Goal: Information Seeking & Learning: Understand process/instructions

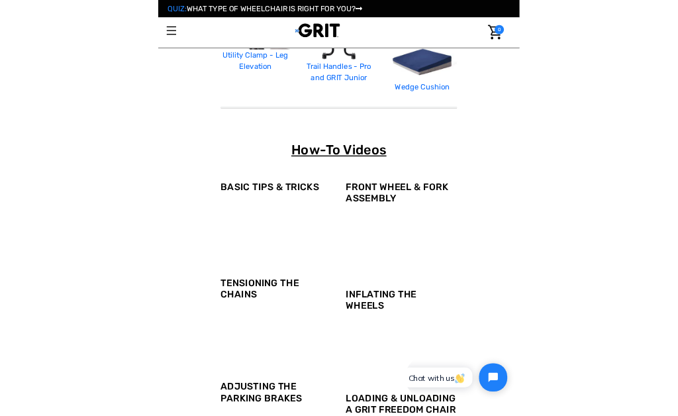
scroll to position [806, 0]
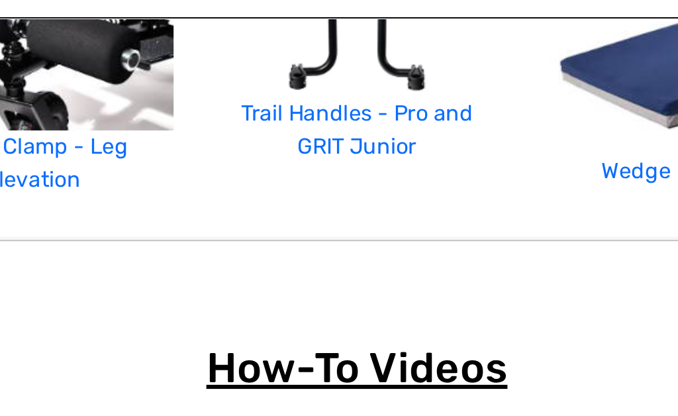
click at [174, 200] on div at bounding box center [339, 221] width 452 height 42
click at [171, 200] on div at bounding box center [339, 221] width 452 height 42
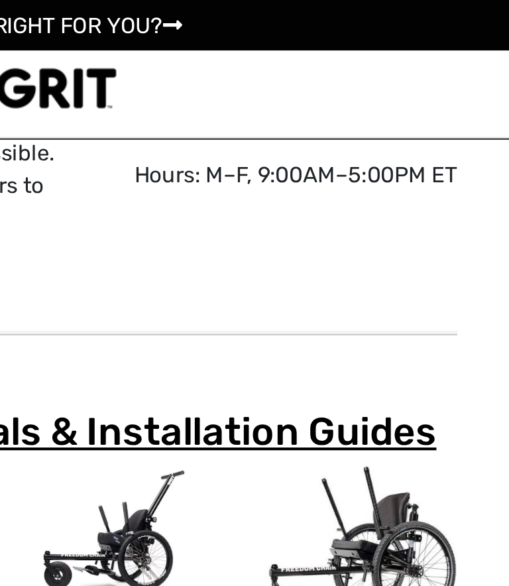
scroll to position [0, 0]
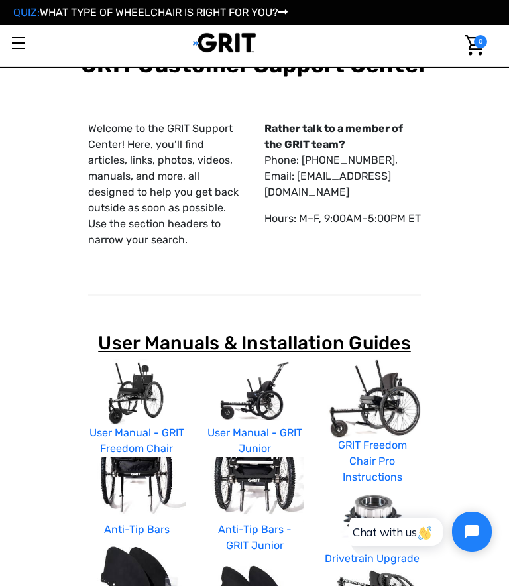
click at [133, 426] on link "User Manual - GRIT Freedom Chair" at bounding box center [136, 440] width 95 height 28
